Goal: Information Seeking & Learning: Learn about a topic

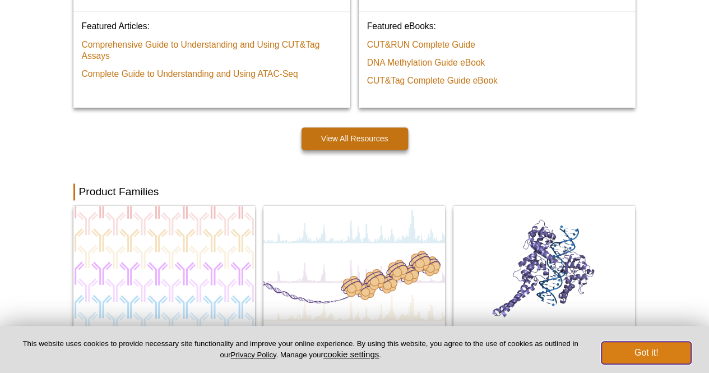
click at [640, 354] on button "Got it!" at bounding box center [646, 352] width 90 height 22
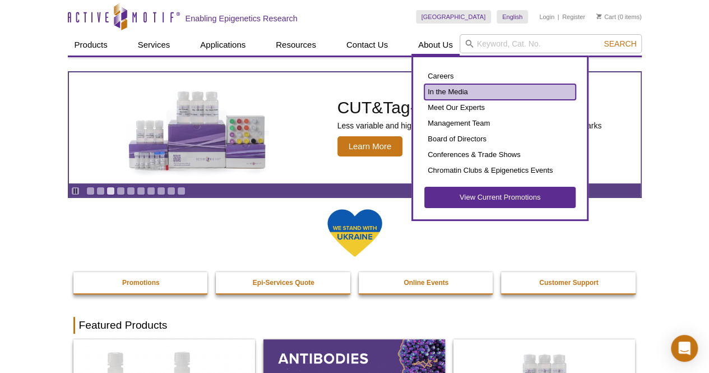
click at [432, 95] on link "In the Media" at bounding box center [499, 92] width 151 height 16
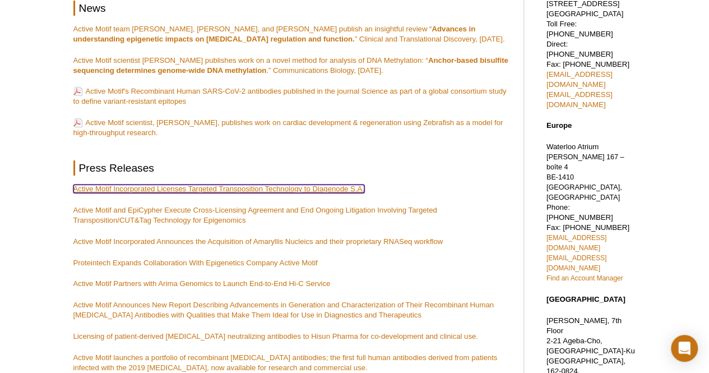
click at [194, 184] on link "Active Motif Incorporated Licenses Targeted Transposition Technology to Diageno…" at bounding box center [218, 188] width 291 height 8
